Goal: Navigation & Orientation: Find specific page/section

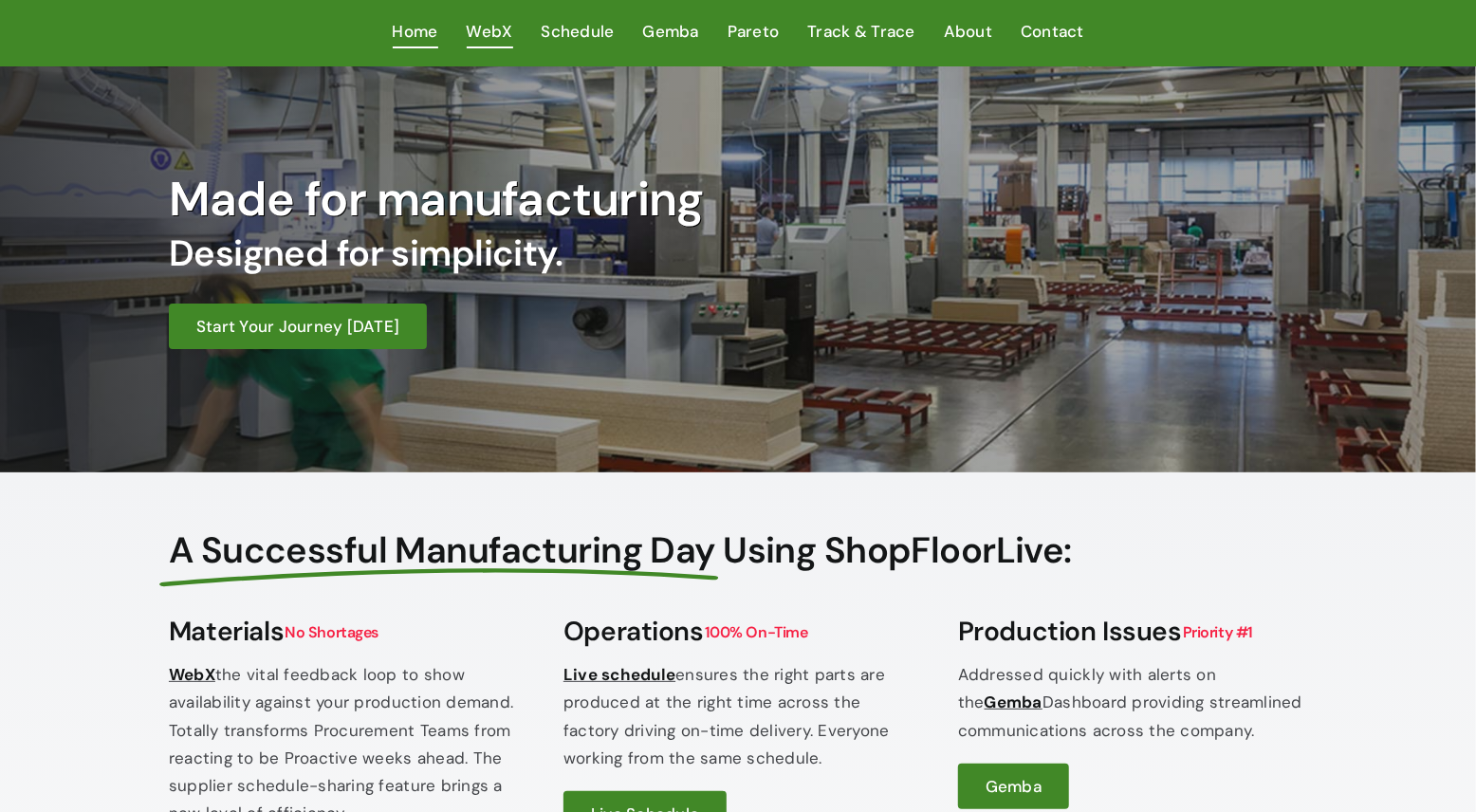
click at [498, 32] on span "WebX" at bounding box center [489, 32] width 47 height 28
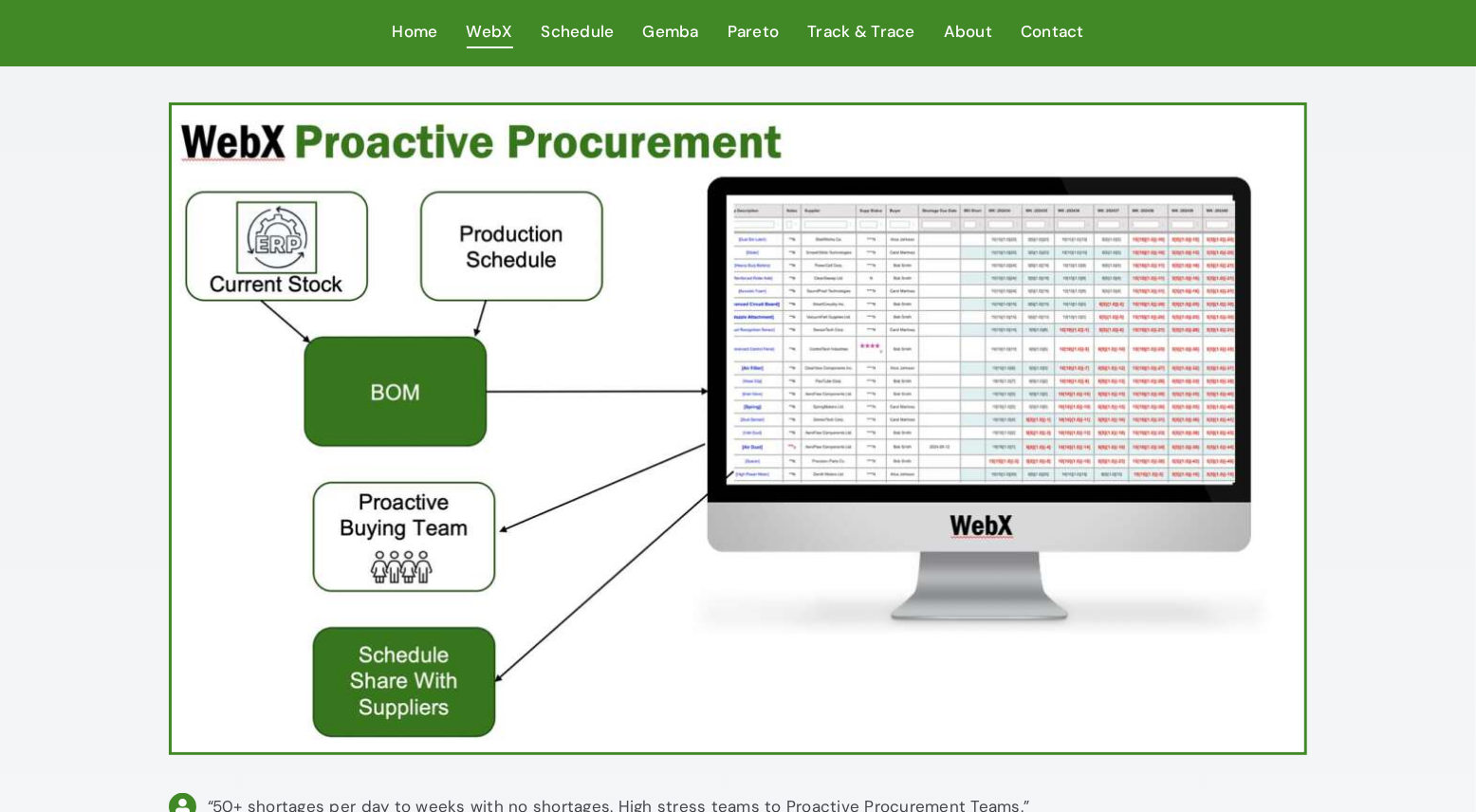
scroll to position [142, 0]
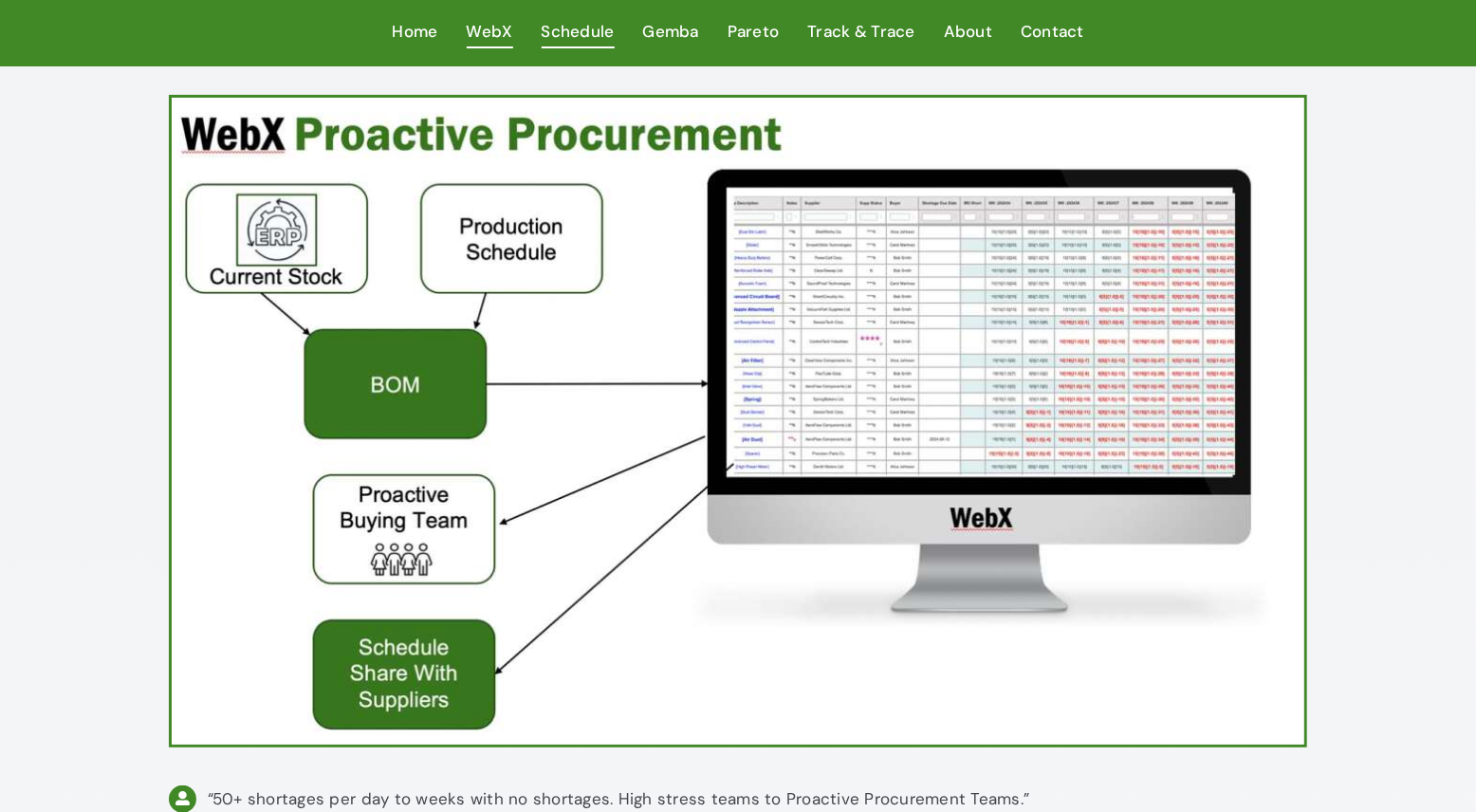
click at [570, 31] on span "Schedule" at bounding box center [577, 32] width 73 height 28
